Goal: Task Accomplishment & Management: Complete application form

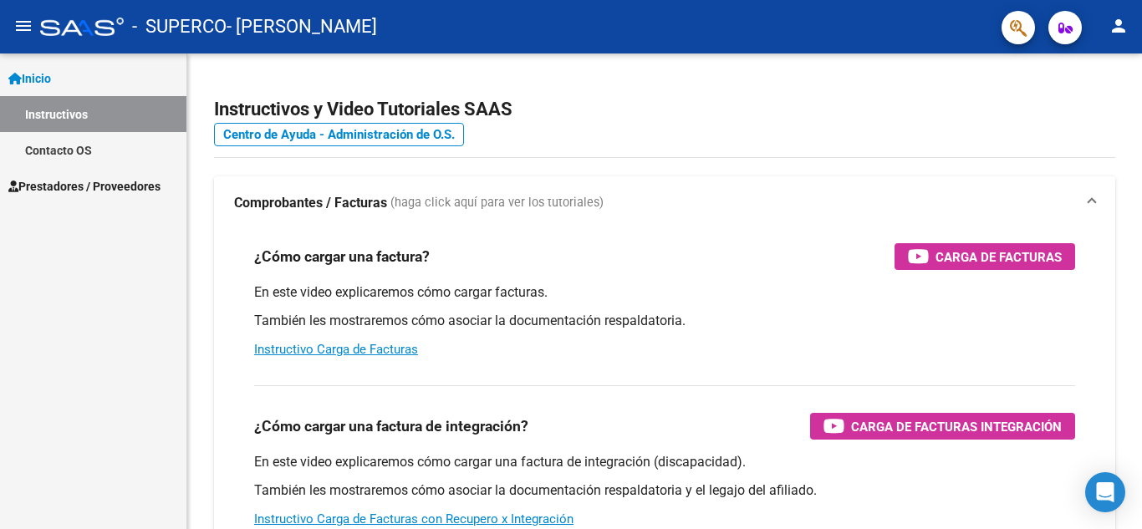
click at [76, 188] on span "Prestadores / Proveedores" at bounding box center [84, 186] width 152 height 18
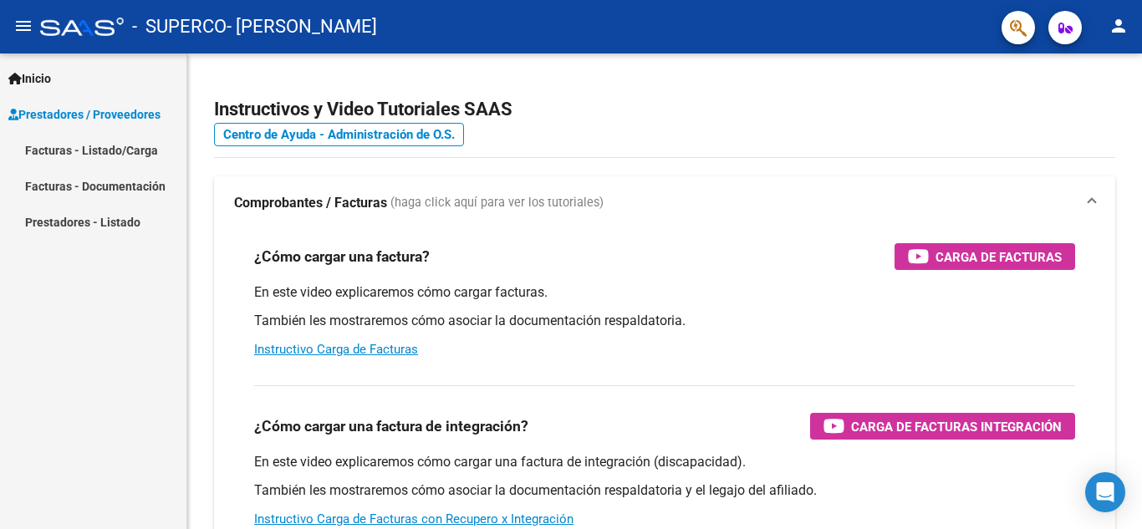
click at [123, 149] on link "Facturas - Listado/Carga" at bounding box center [93, 150] width 186 height 36
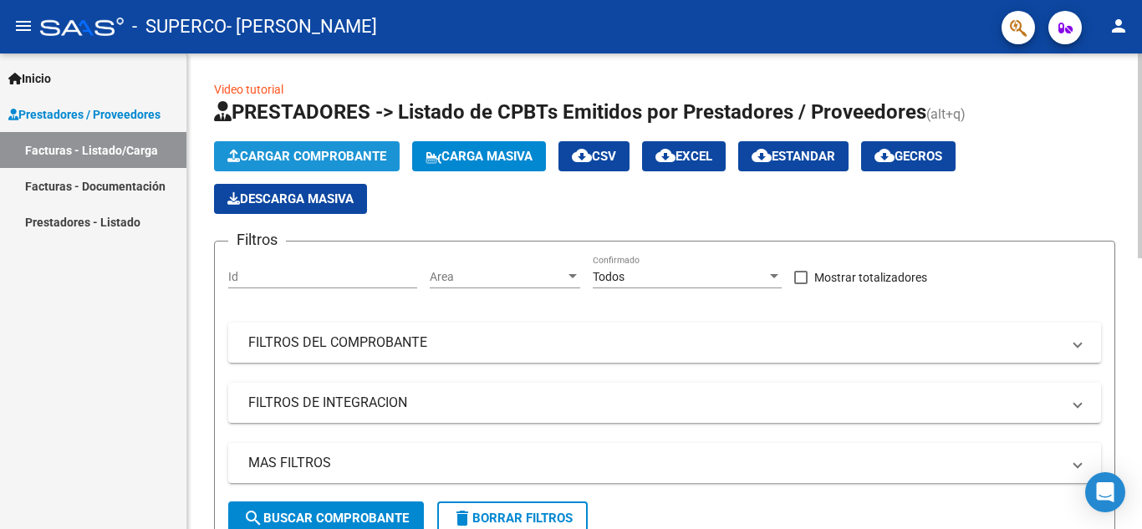
click at [351, 160] on span "Cargar Comprobante" at bounding box center [306, 156] width 159 height 15
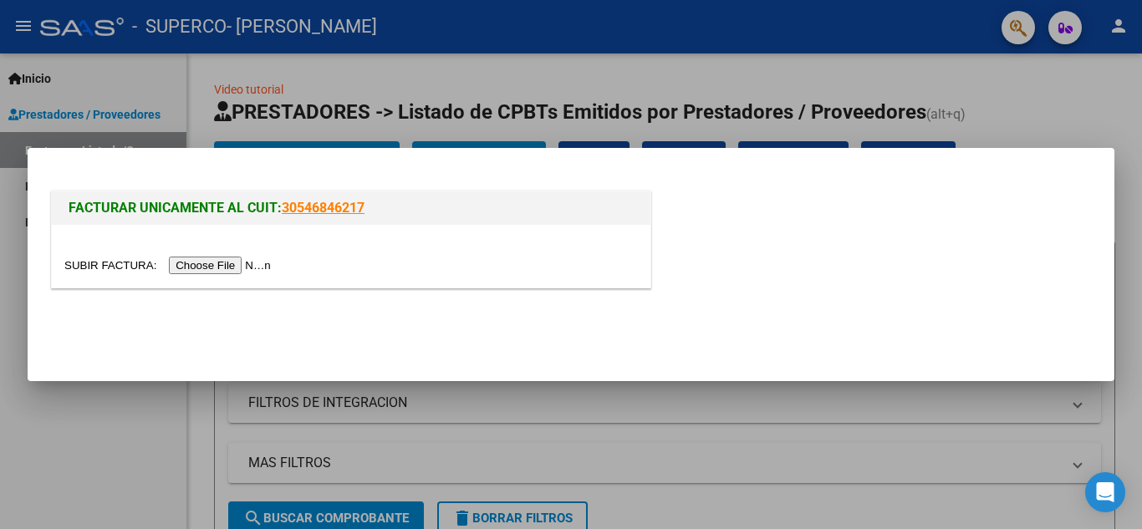
click at [257, 272] on input "file" at bounding box center [170, 266] width 212 height 18
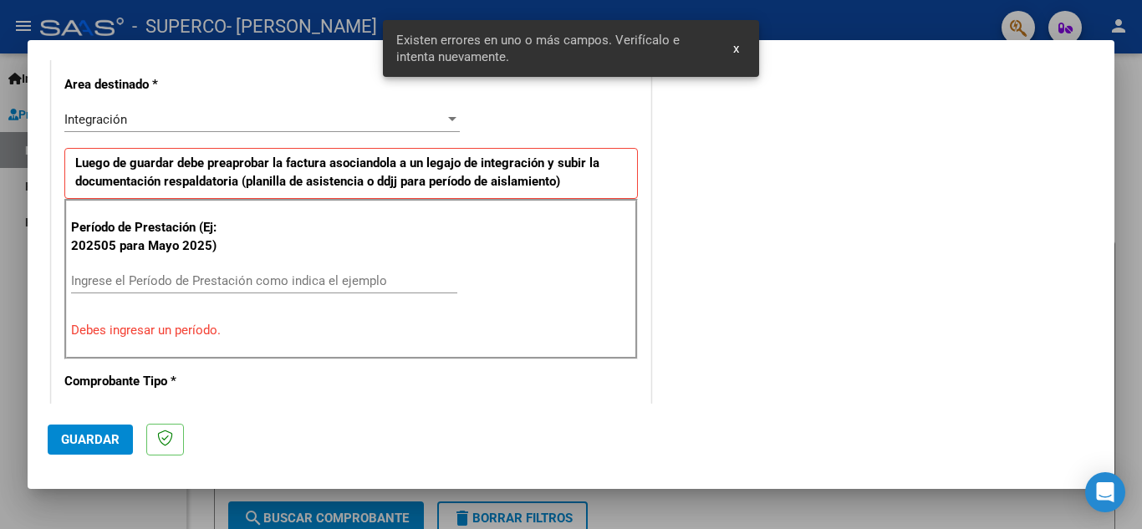
scroll to position [212, 0]
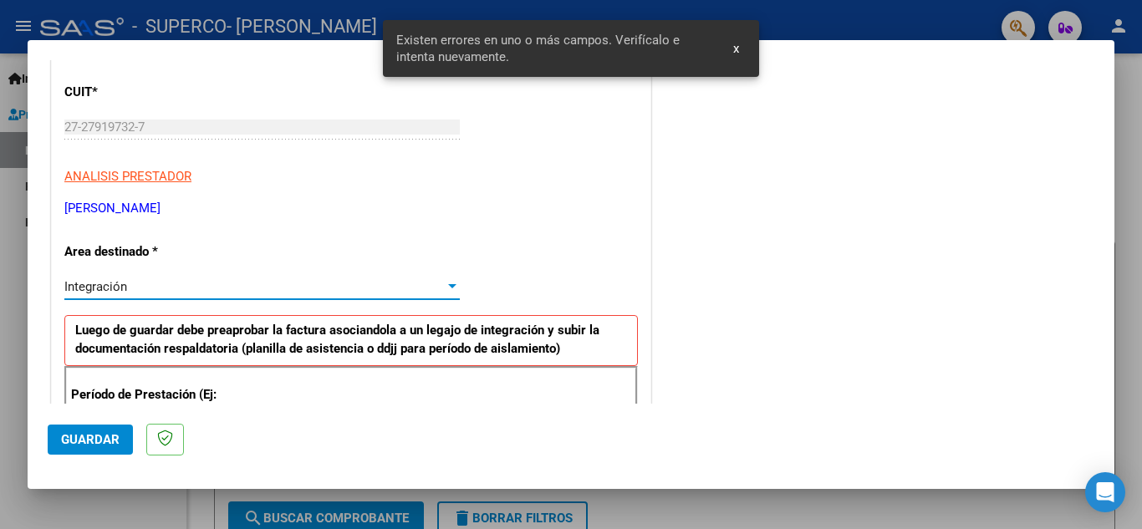
click at [184, 289] on div "Integración" at bounding box center [254, 286] width 381 height 15
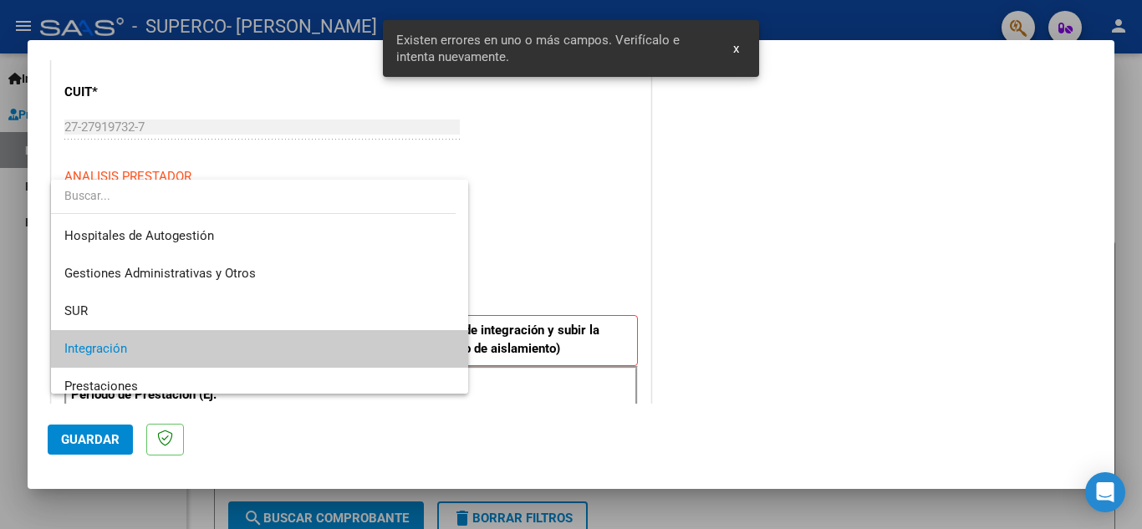
scroll to position [63, 0]
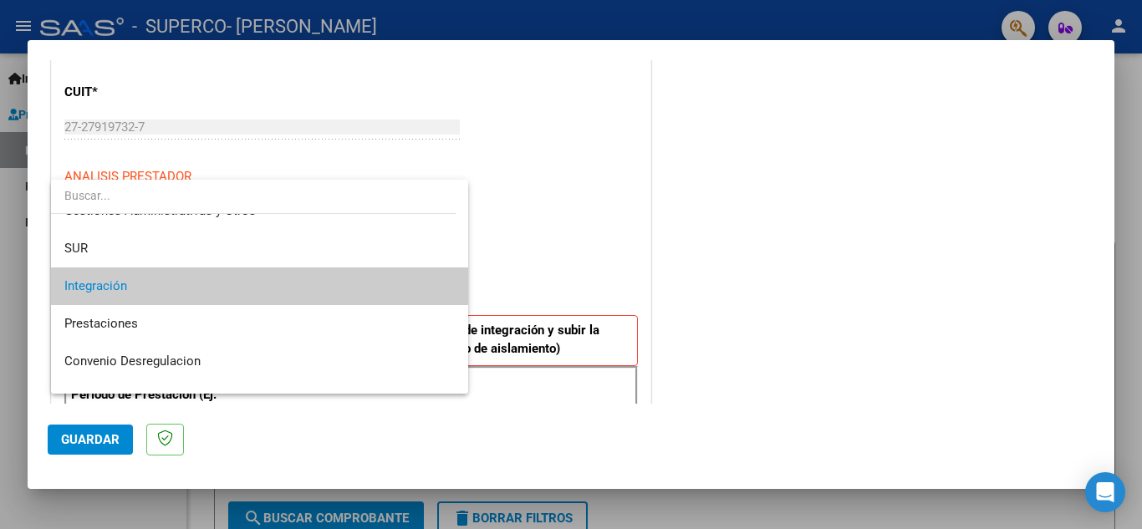
click at [184, 289] on span "Integración" at bounding box center [259, 287] width 391 height 38
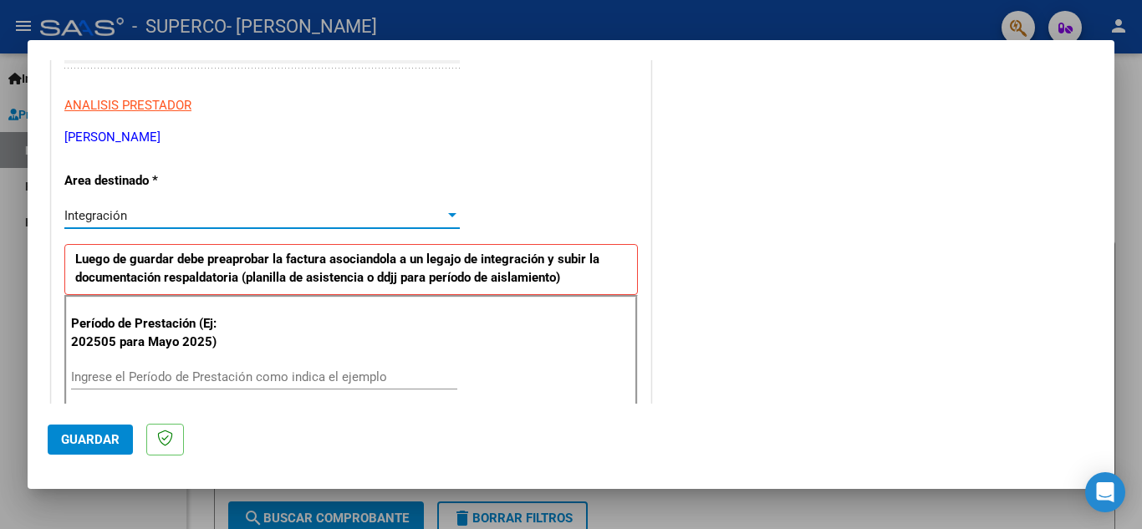
scroll to position [379, 0]
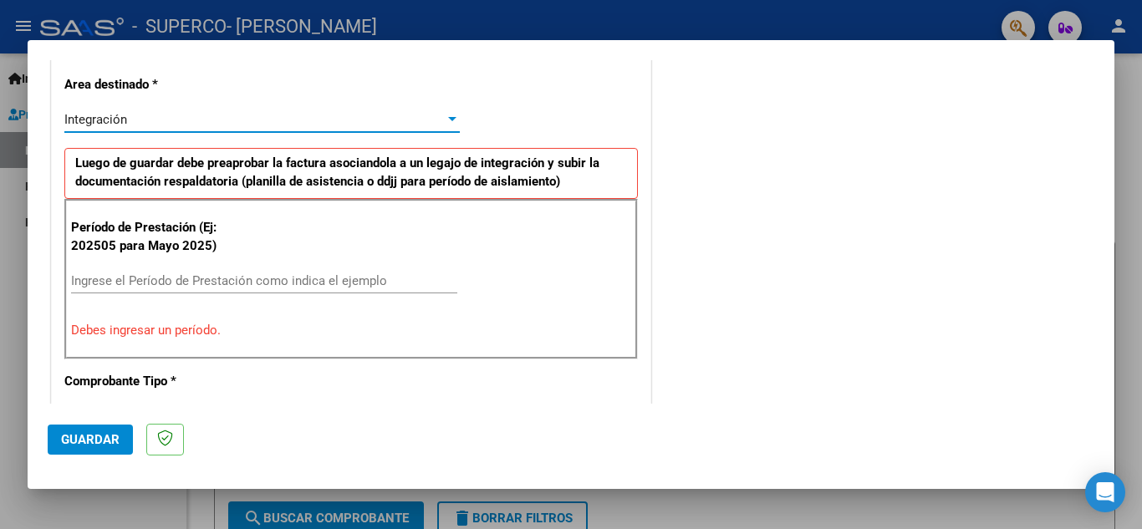
click at [217, 283] on input "Ingrese el Período de Prestación como indica el ejemplo" at bounding box center [264, 280] width 386 height 15
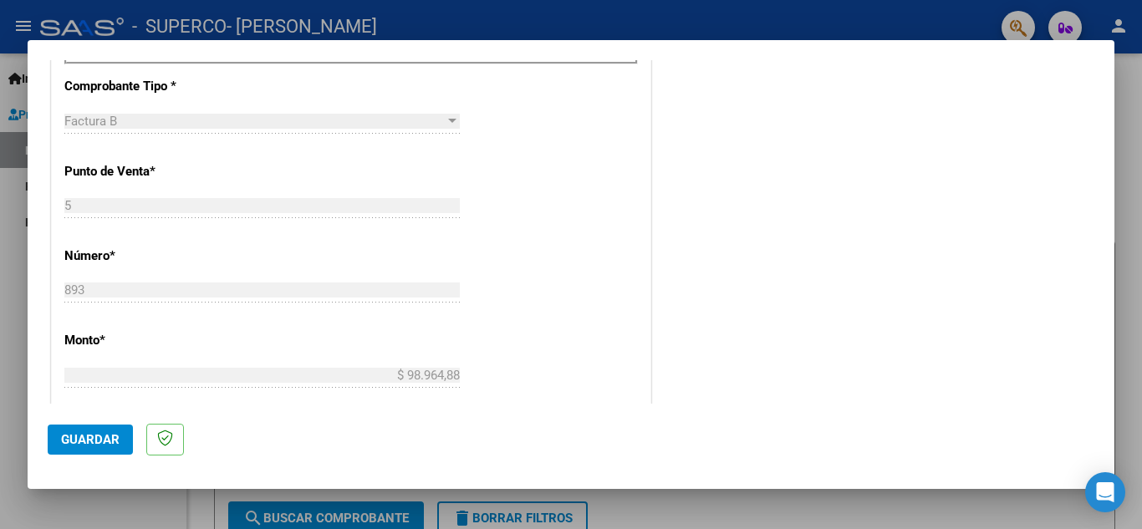
scroll to position [713, 0]
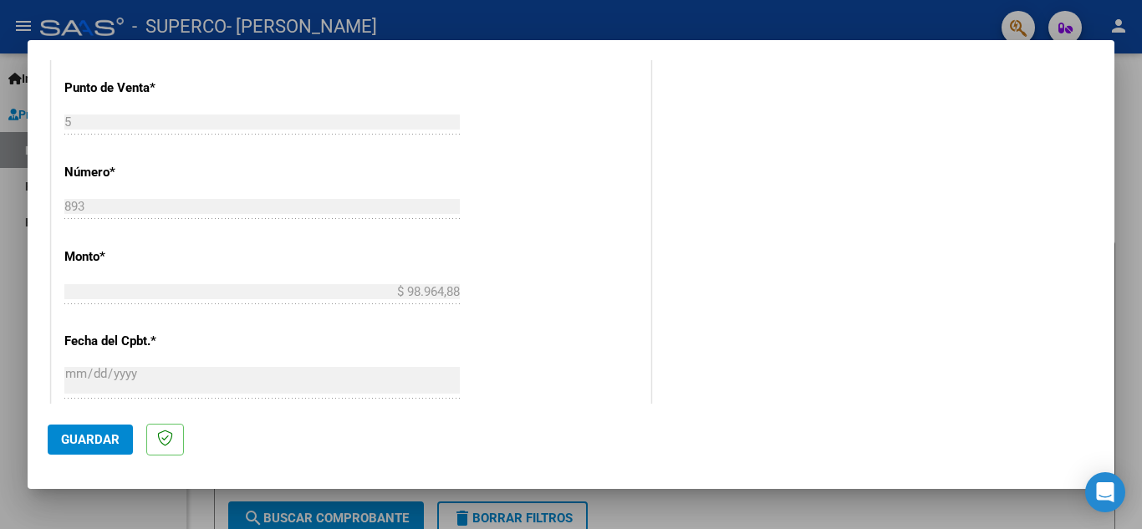
type input "202509"
click at [91, 442] on span "Guardar" at bounding box center [90, 439] width 59 height 15
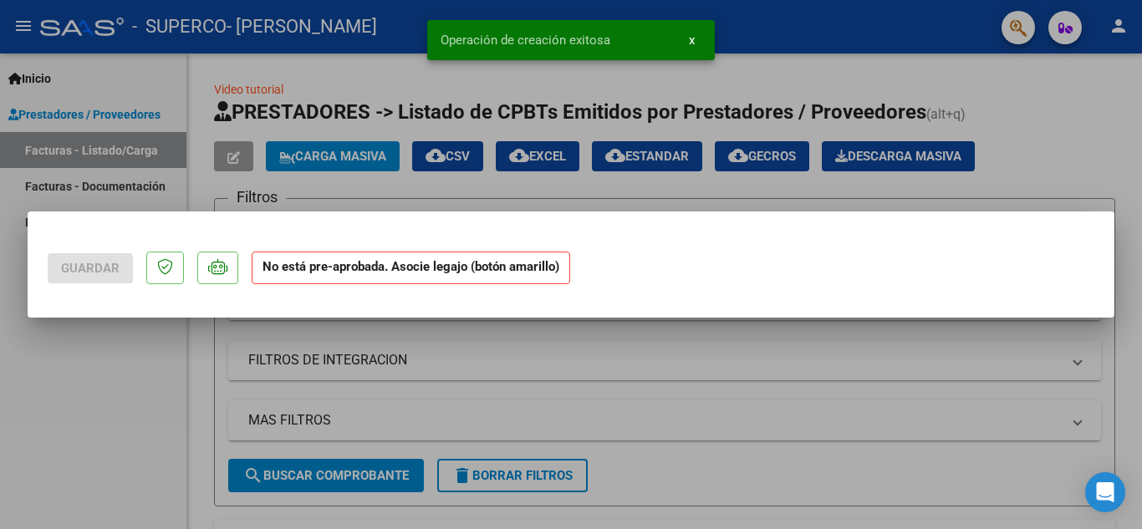
scroll to position [0, 0]
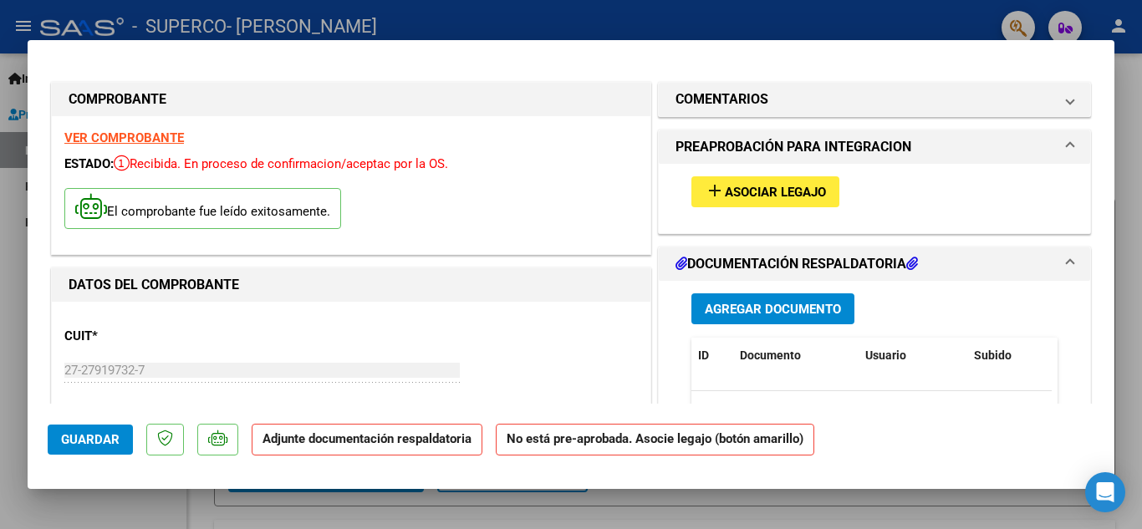
click at [764, 197] on span "Asociar Legajo" at bounding box center [775, 192] width 101 height 15
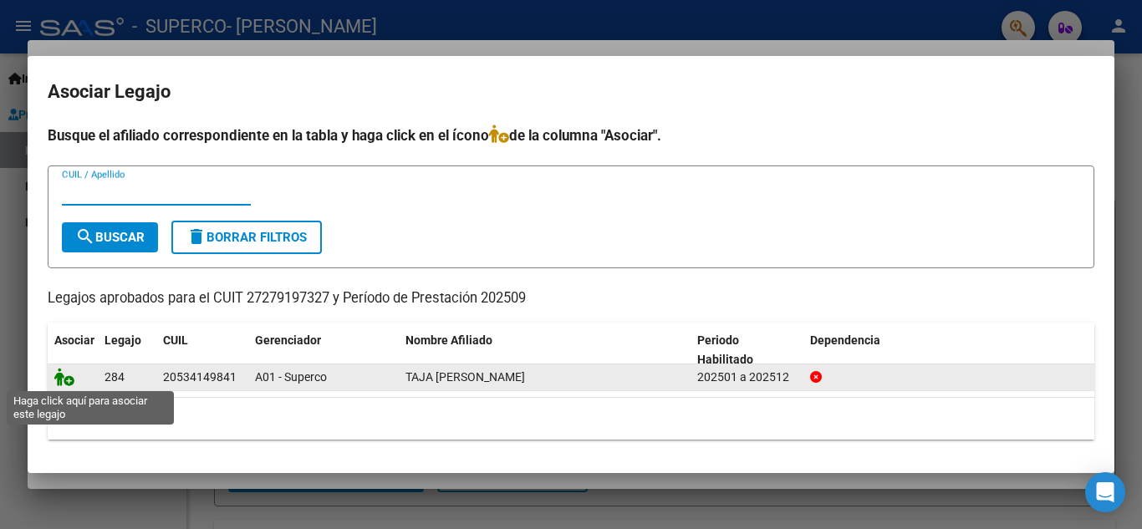
click at [62, 380] on icon at bounding box center [64, 377] width 20 height 18
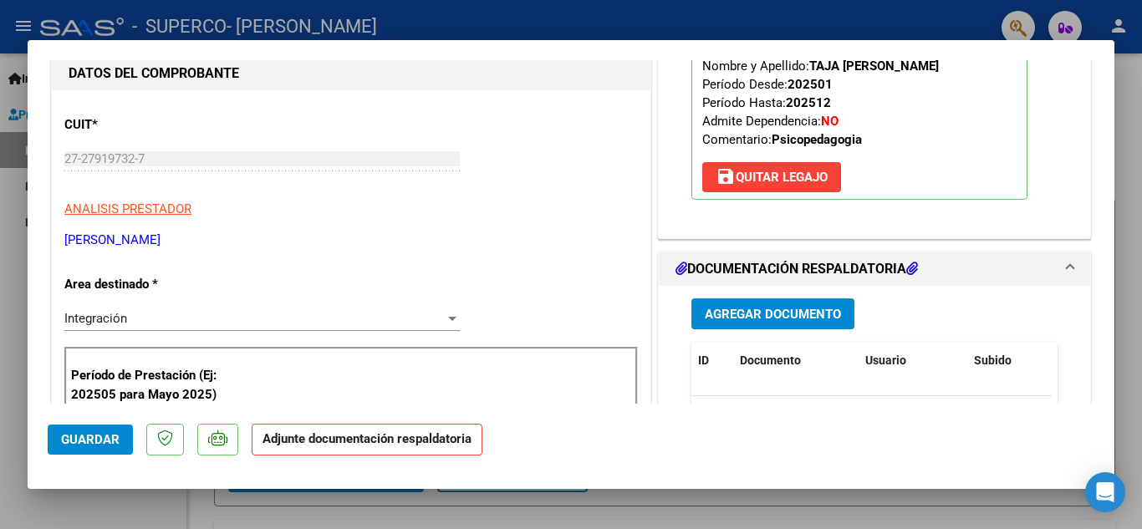
scroll to position [251, 0]
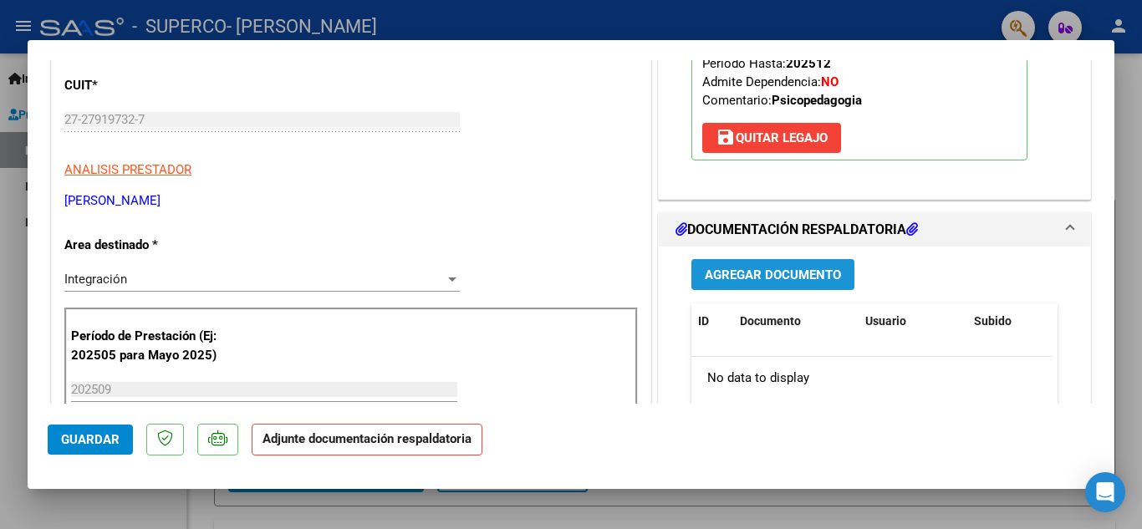
click at [785, 271] on span "Agregar Documento" at bounding box center [773, 275] width 136 height 15
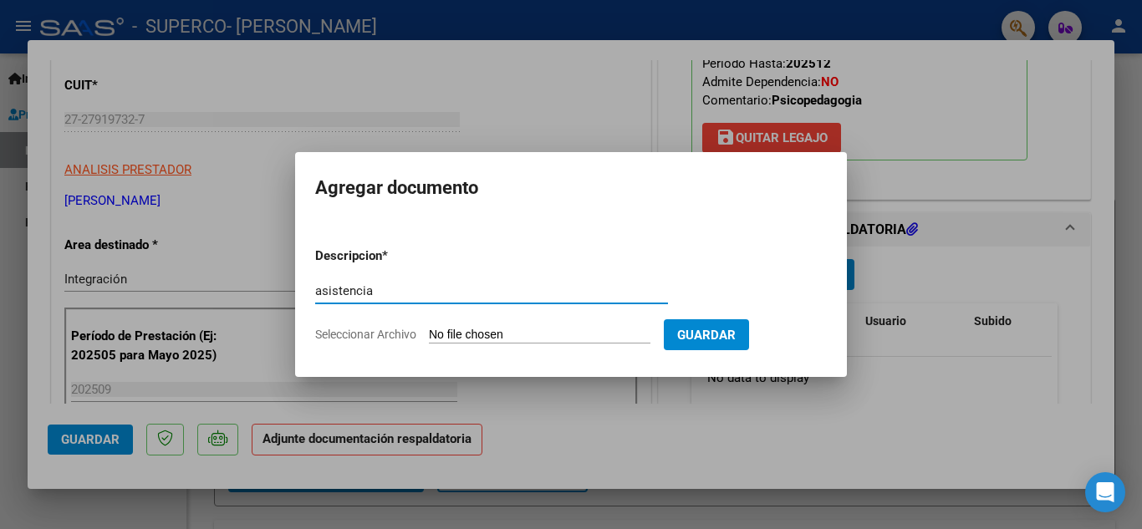
type input "asistencia"
click at [523, 336] on input "Seleccionar Archivo" at bounding box center [540, 336] width 222 height 16
type input "C:\fakepath\Asistencia Taja Uriel- superco.pdf"
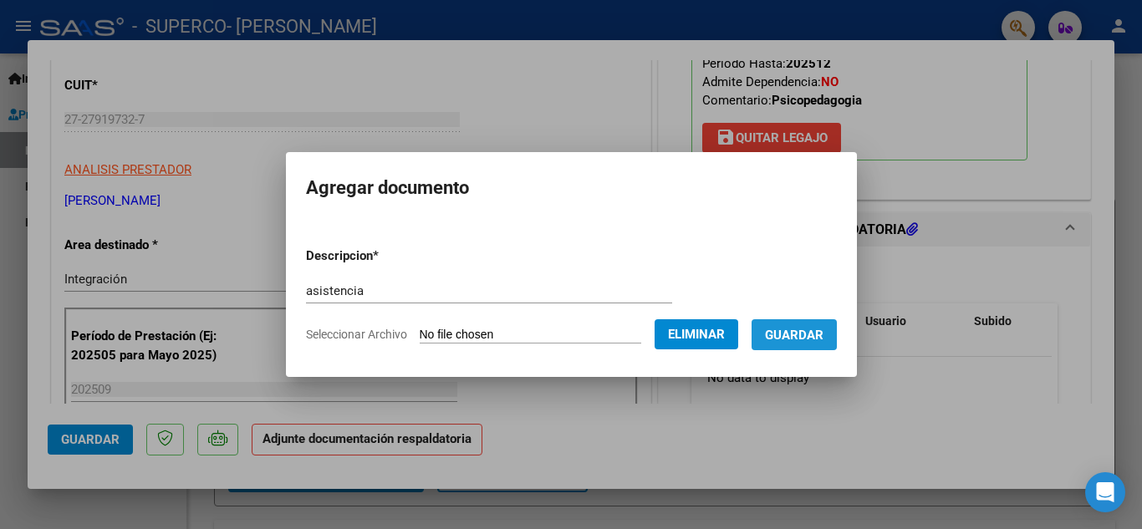
click at [811, 330] on span "Guardar" at bounding box center [794, 335] width 59 height 15
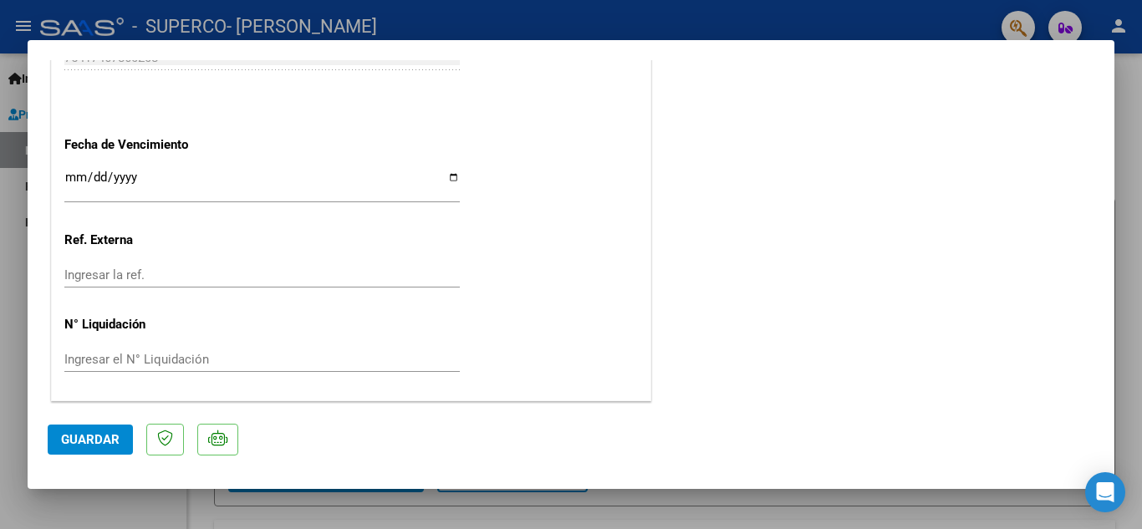
scroll to position [1153, 0]
click at [452, 178] on input "Ingresar la fecha" at bounding box center [262, 183] width 396 height 27
click at [91, 438] on span "Guardar" at bounding box center [90, 439] width 59 height 15
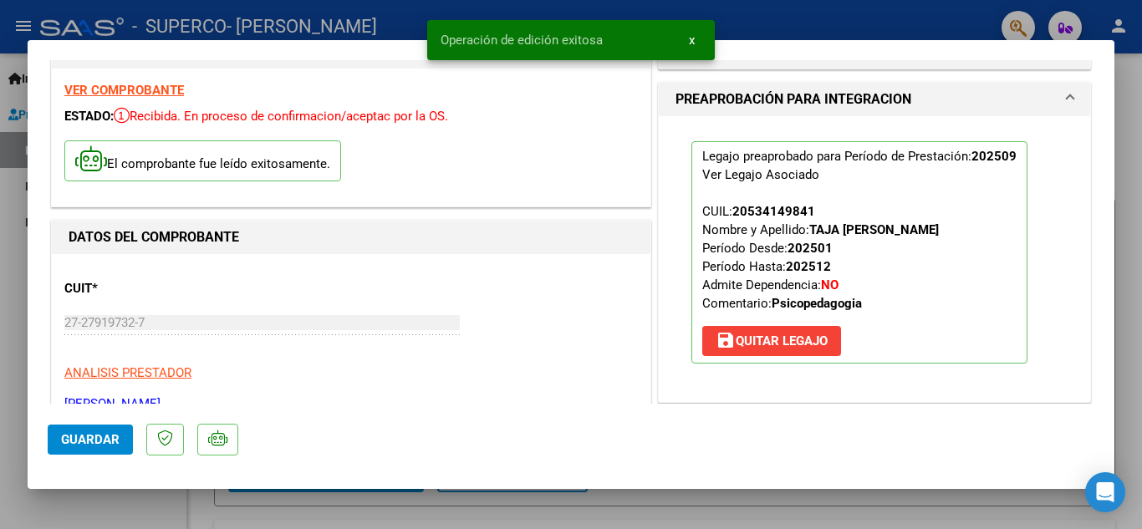
scroll to position [0, 0]
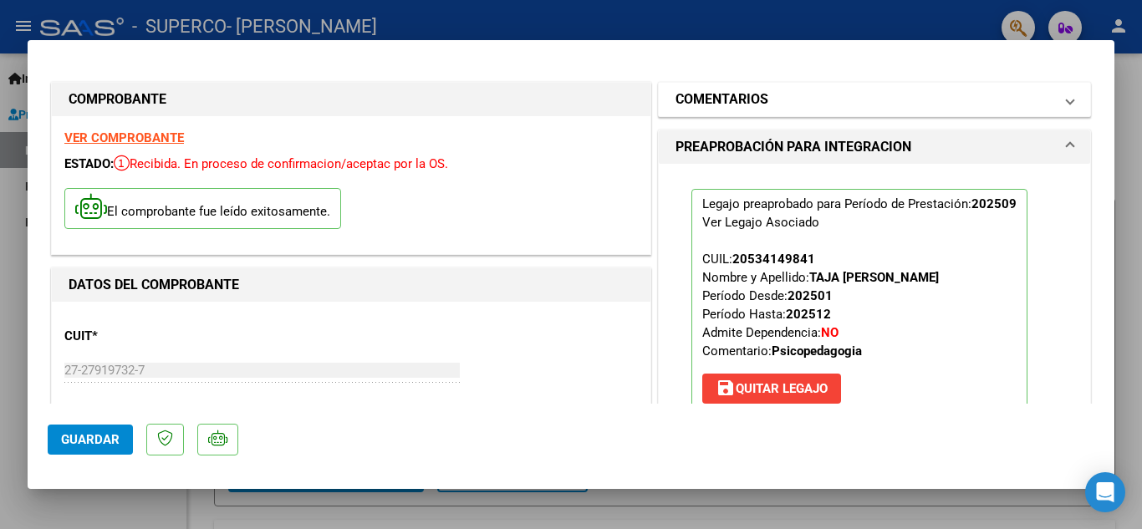
click at [980, 86] on mat-expansion-panel-header "COMENTARIOS" at bounding box center [875, 99] width 432 height 33
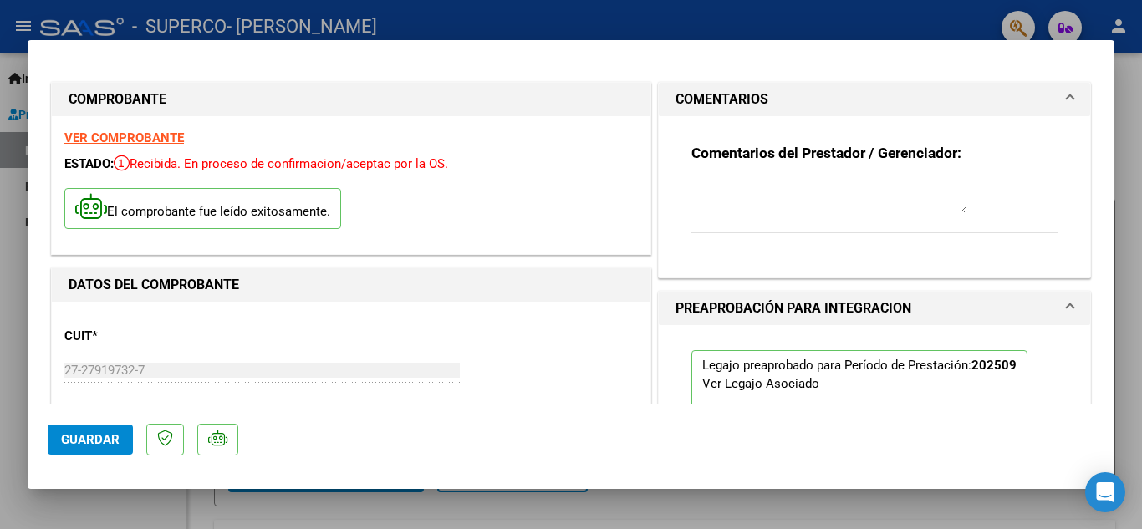
click at [483, 90] on h1 "COMPROBANTE" at bounding box center [351, 99] width 565 height 20
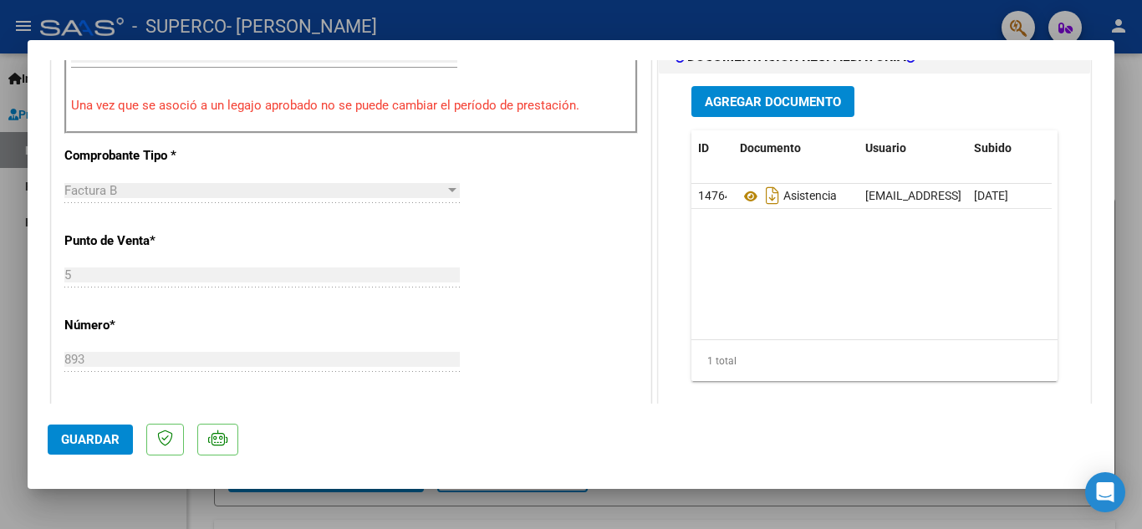
scroll to position [418, 0]
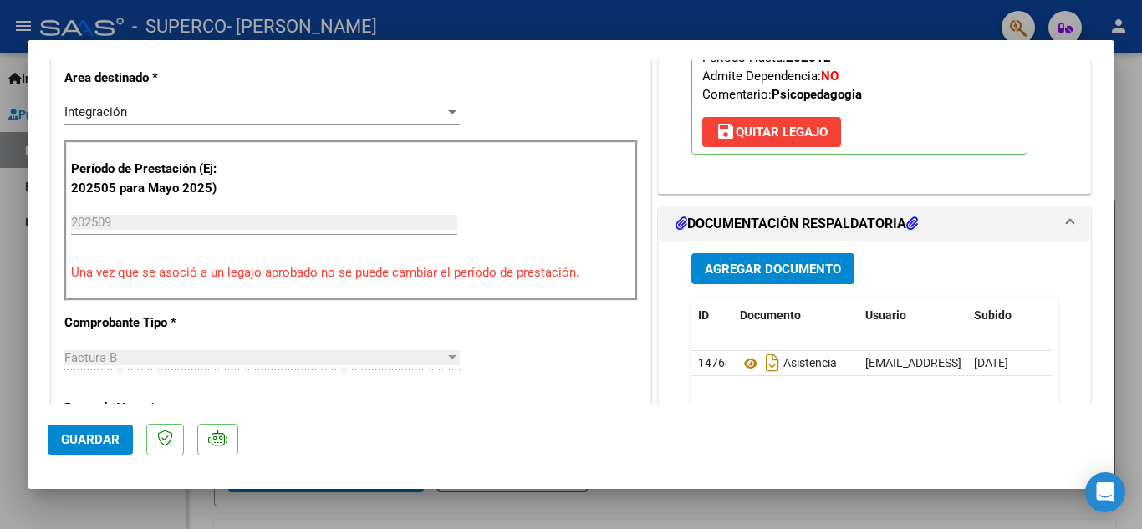
click at [750, 268] on span "Agregar Documento" at bounding box center [773, 269] width 136 height 15
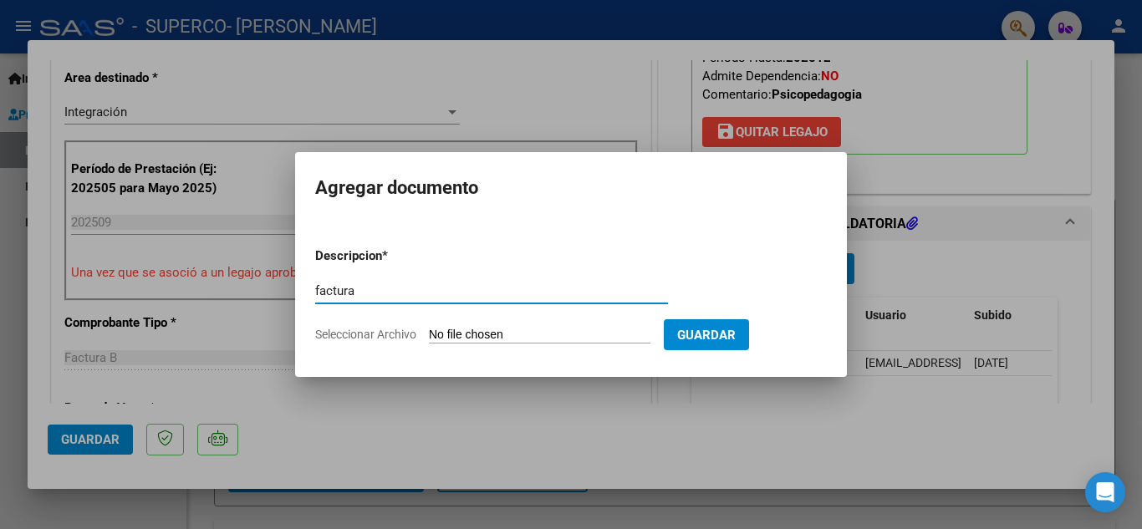
type input "factura"
click at [506, 332] on input "Seleccionar Archivo" at bounding box center [540, 336] width 222 height 16
type input "C:\fakepath\FC Taja Uriel.pdf"
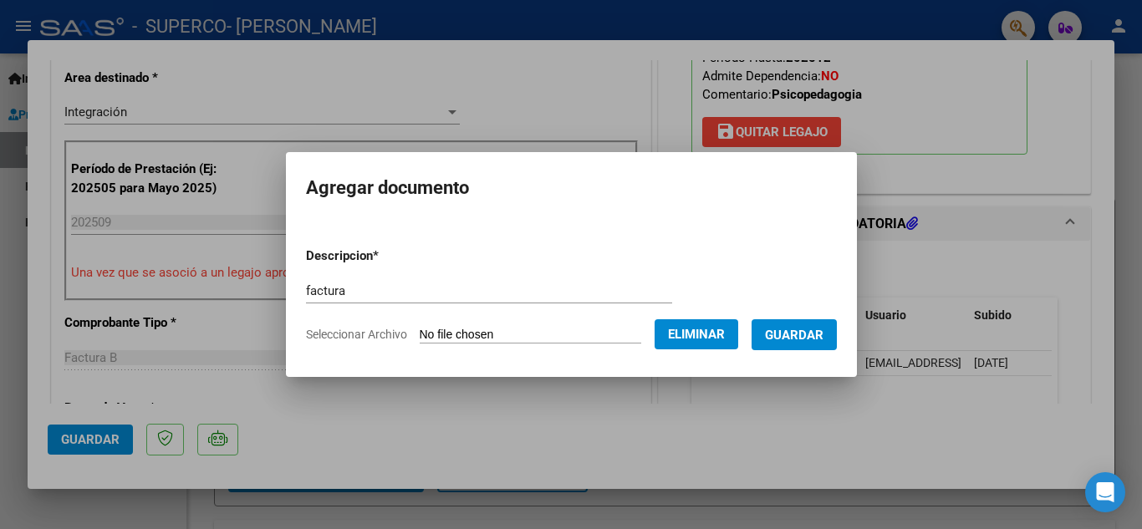
click at [804, 337] on span "Guardar" at bounding box center [794, 335] width 59 height 15
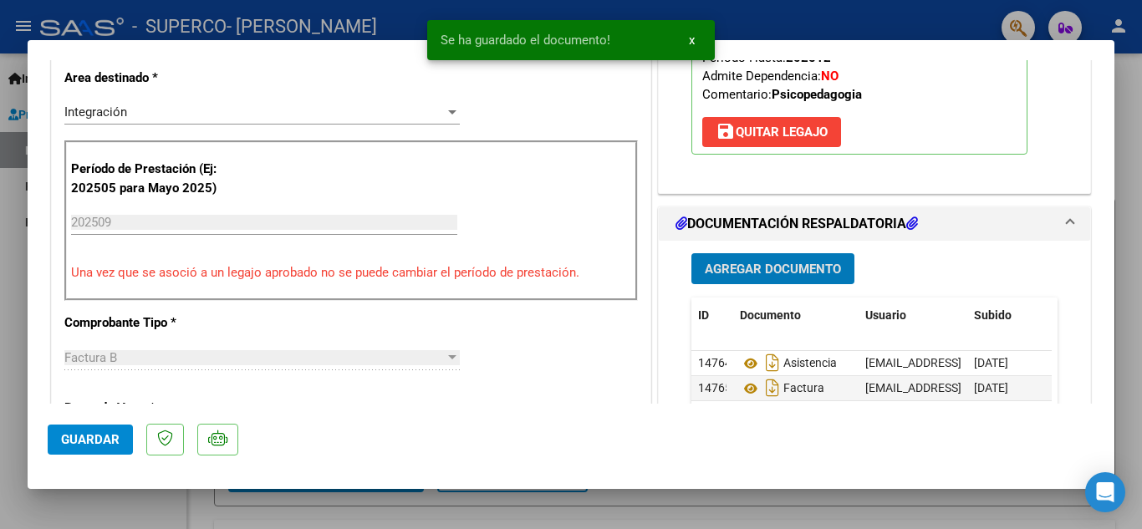
scroll to position [669, 0]
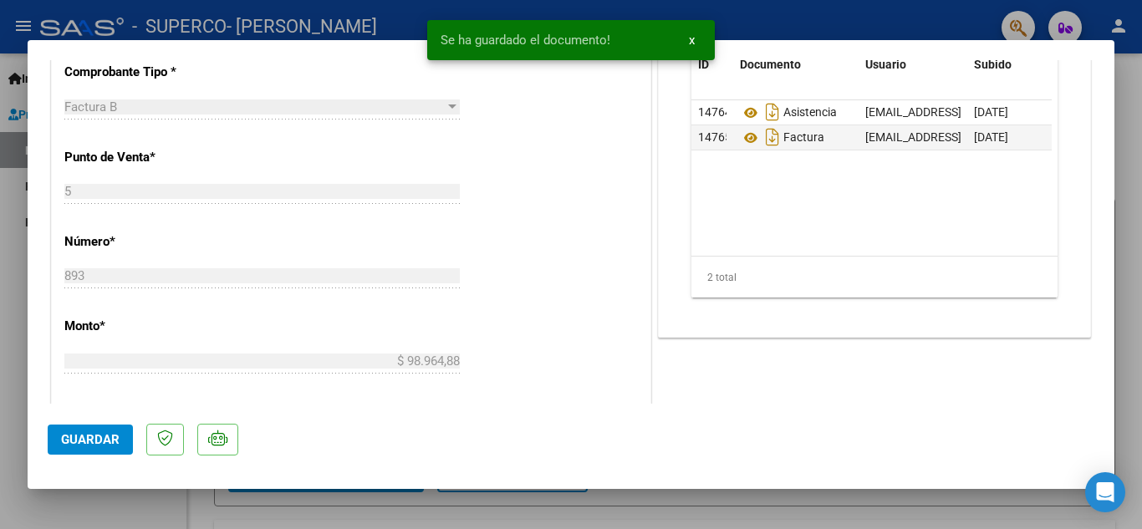
click at [100, 435] on span "Guardar" at bounding box center [90, 439] width 59 height 15
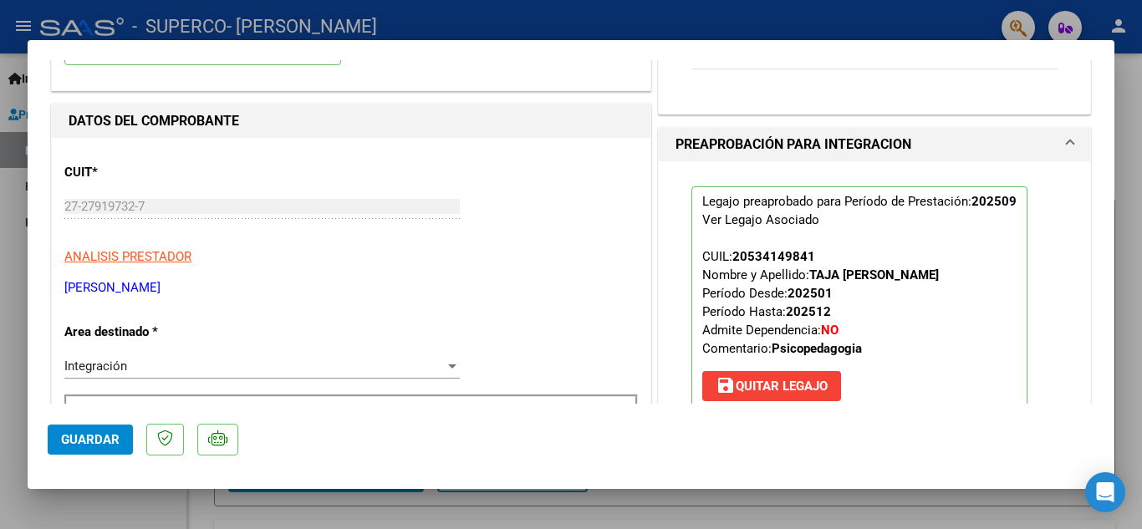
scroll to position [0, 0]
